Goal: Register for event/course

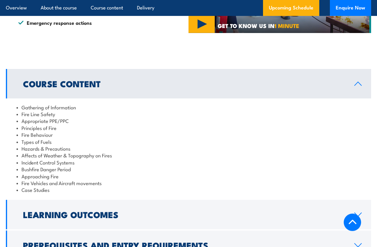
scroll to position [403, 0]
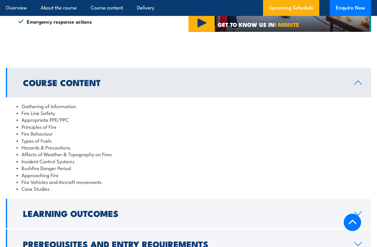
click at [36, 97] on link "Course Content" at bounding box center [188, 82] width 365 height 29
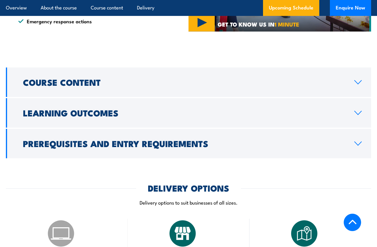
click at [26, 86] on h2 "Course Content" at bounding box center [184, 82] width 322 height 8
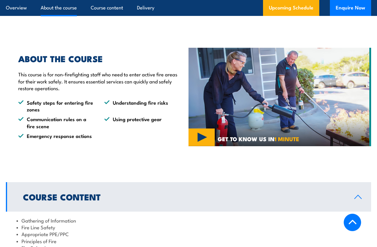
scroll to position [289, 0]
click at [101, 11] on link "Course content" at bounding box center [107, 8] width 32 height 16
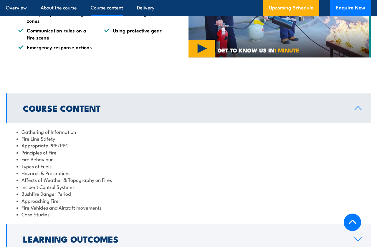
scroll to position [443, 0]
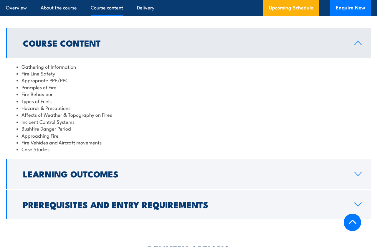
click at [139, 13] on link "Delivery" at bounding box center [145, 8] width 17 height 16
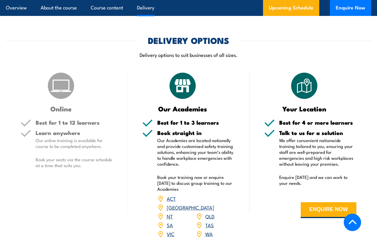
scroll to position [658, 0]
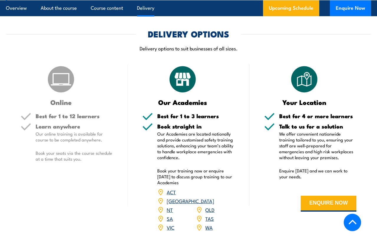
click at [169, 209] on link "NT" at bounding box center [170, 209] width 6 height 7
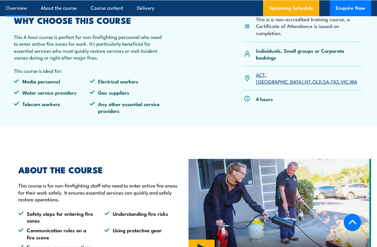
scroll to position [179, 0]
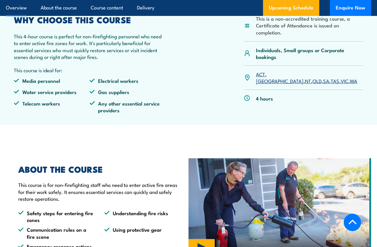
click at [351, 9] on button "Enquire Now" at bounding box center [350, 8] width 41 height 16
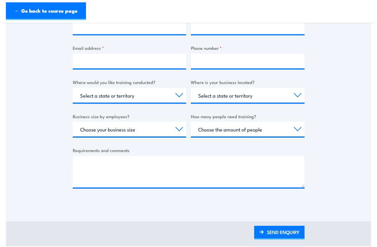
scroll to position [151, 0]
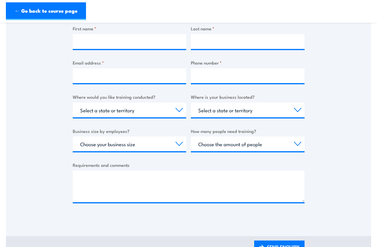
click at [44, 18] on link "← Go back to course page" at bounding box center [46, 11] width 80 height 18
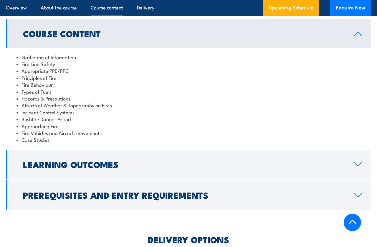
scroll to position [451, 0]
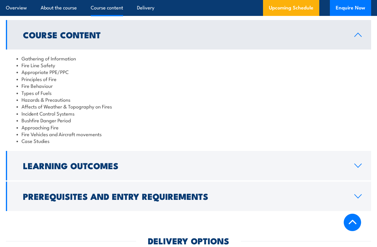
click at [303, 163] on link "Learning Outcomes" at bounding box center [188, 165] width 365 height 29
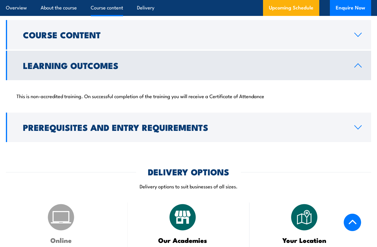
click at [36, 38] on h2 "Course Content" at bounding box center [184, 35] width 322 height 8
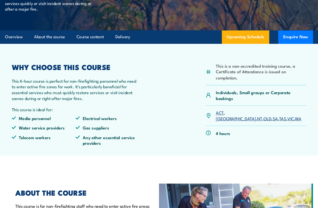
scroll to position [12, 0]
